Goal: Connect with others

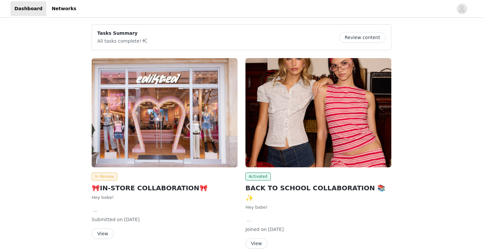
click at [107, 230] on button "View" at bounding box center [103, 233] width 22 height 11
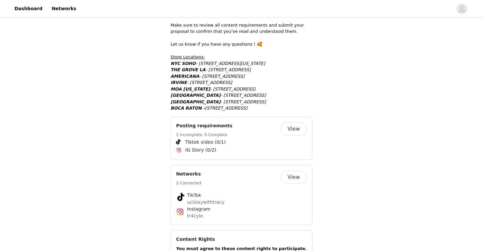
scroll to position [335, 0]
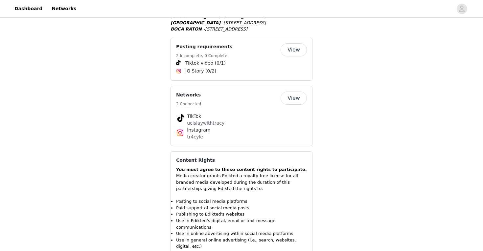
click at [292, 53] on button "View" at bounding box center [293, 49] width 26 height 13
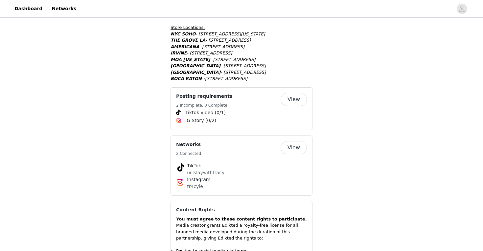
scroll to position [284, 0]
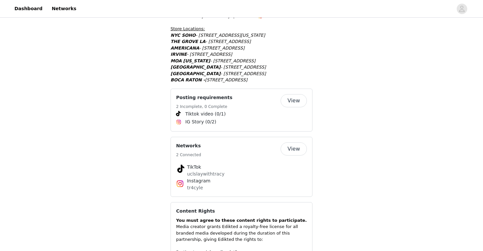
click at [298, 154] on button "View" at bounding box center [293, 148] width 26 height 13
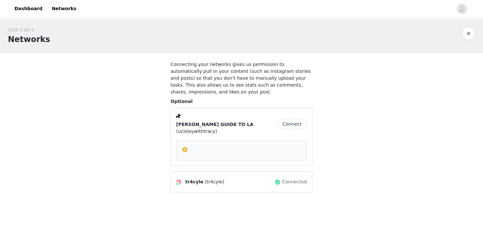
click at [296, 119] on button "Connect" at bounding box center [292, 124] width 30 height 11
